Goal: Navigation & Orientation: Find specific page/section

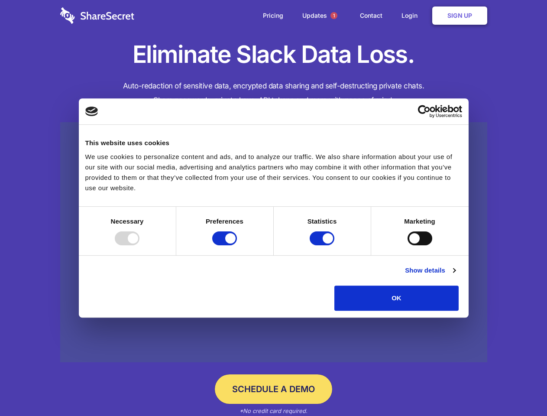
click at [140, 245] on div at bounding box center [127, 238] width 25 height 14
click at [237, 245] on input "Preferences" at bounding box center [224, 238] width 25 height 14
checkbox input "false"
click at [323, 245] on input "Statistics" at bounding box center [322, 238] width 25 height 14
checkbox input "false"
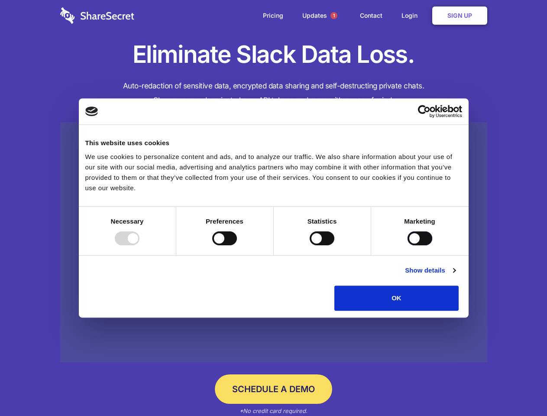
click at [408, 245] on input "Marketing" at bounding box center [420, 238] width 25 height 14
checkbox input "true"
click at [456, 276] on link "Show details" at bounding box center [430, 270] width 50 height 10
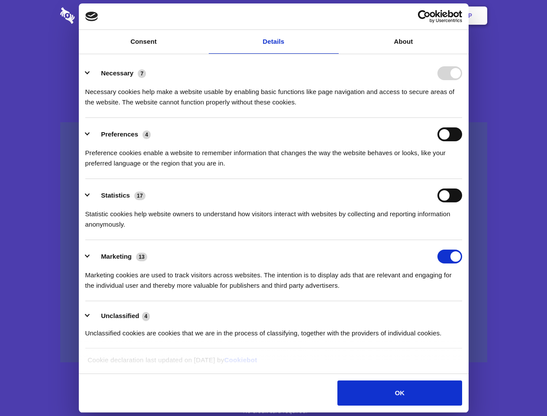
click at [462, 118] on li "Necessary 7 Necessary cookies help make a website usable by enabling basic func…" at bounding box center [273, 87] width 377 height 61
click at [334, 16] on span "1" at bounding box center [334, 15] width 7 height 7
